Goal: Information Seeking & Learning: Learn about a topic

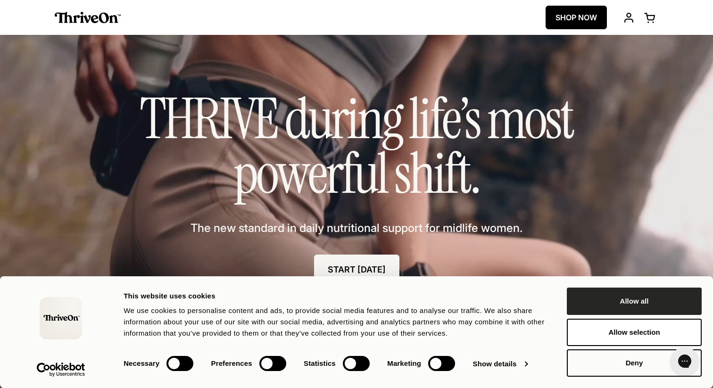
click at [626, 304] on button "Allow all" at bounding box center [634, 301] width 135 height 27
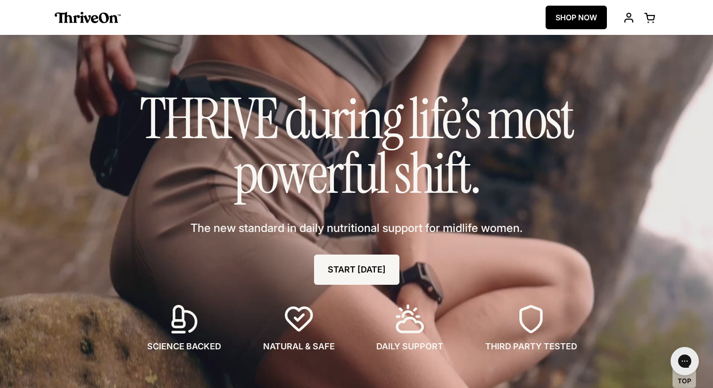
click at [80, 21] on img at bounding box center [88, 17] width 66 height 11
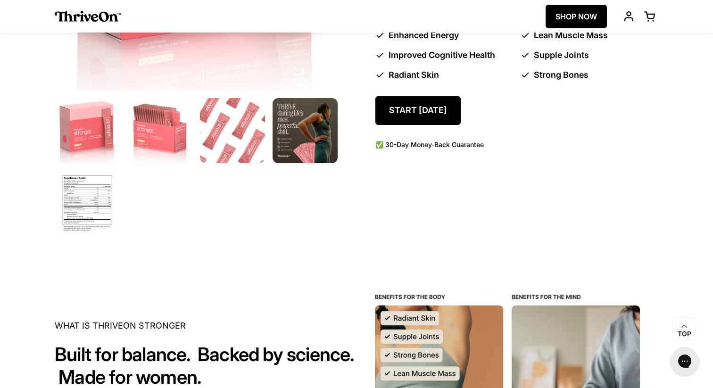
scroll to position [655, 0]
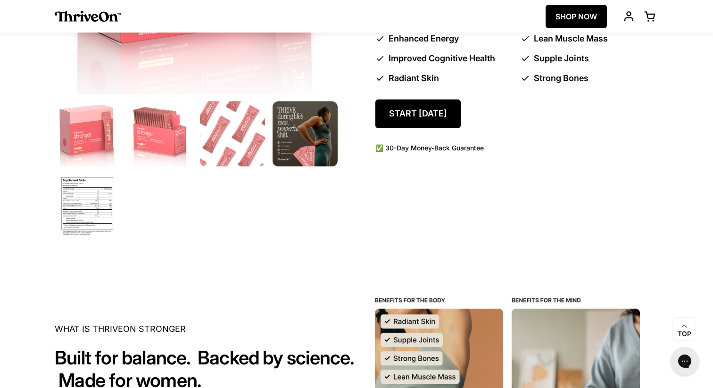
click at [76, 216] on img at bounding box center [87, 207] width 68 height 68
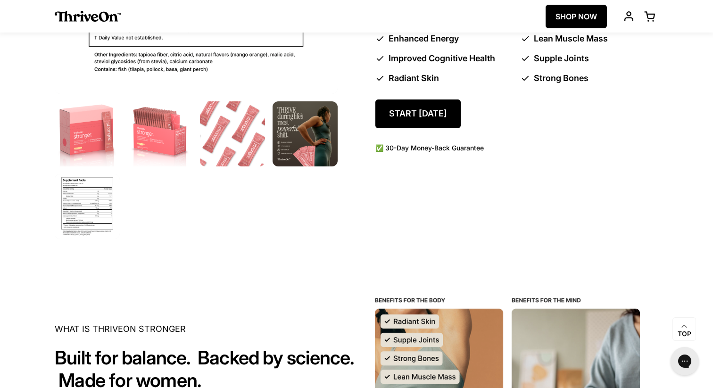
click at [74, 194] on img at bounding box center [87, 207] width 68 height 68
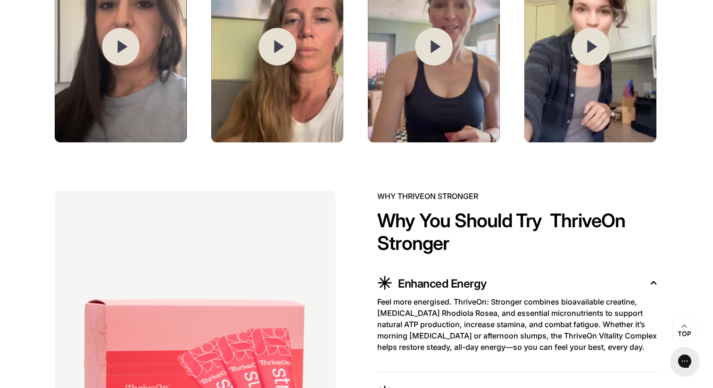
scroll to position [1635, 0]
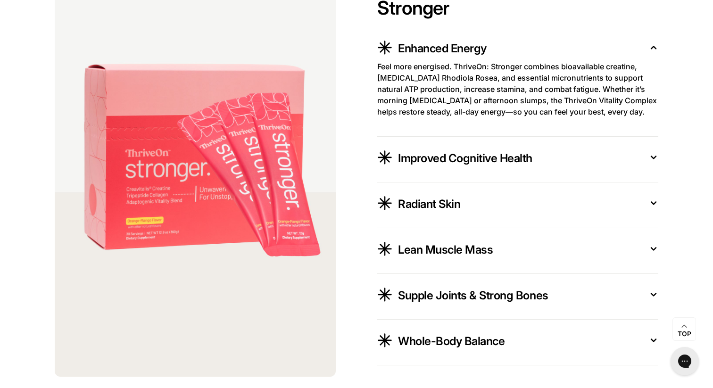
click at [649, 157] on icon at bounding box center [653, 157] width 9 height 10
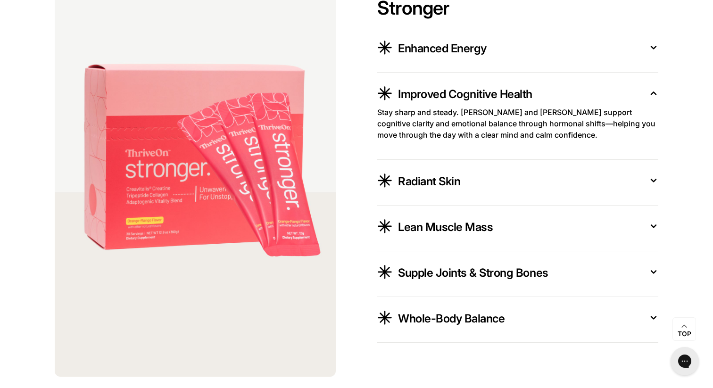
click at [653, 187] on button "Radiant Skin" at bounding box center [517, 182] width 281 height 23
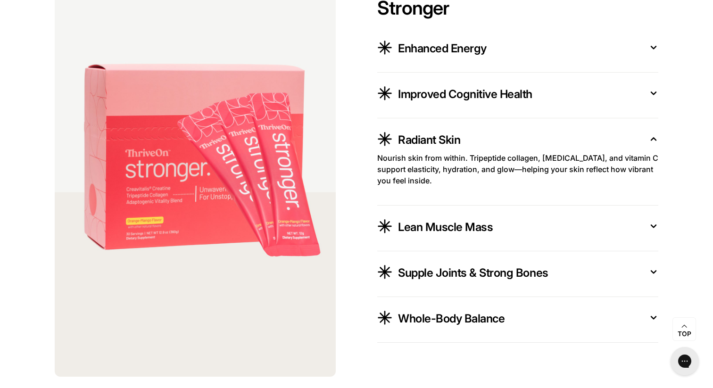
click at [657, 228] on icon at bounding box center [653, 226] width 9 height 10
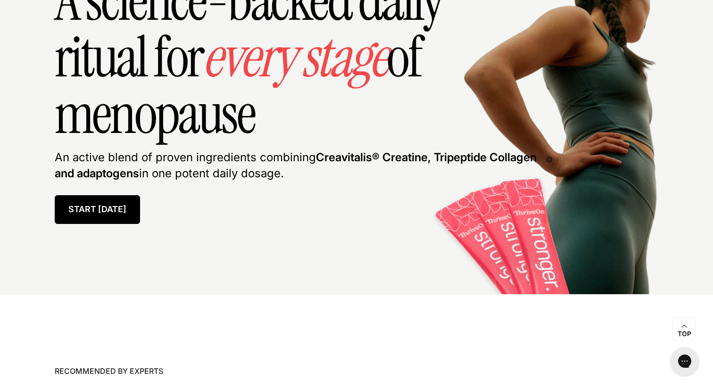
scroll to position [3809, 0]
